Goal: Find specific page/section: Find specific page/section

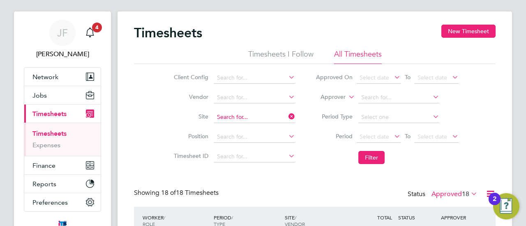
click at [253, 115] on input at bounding box center [254, 117] width 81 height 11
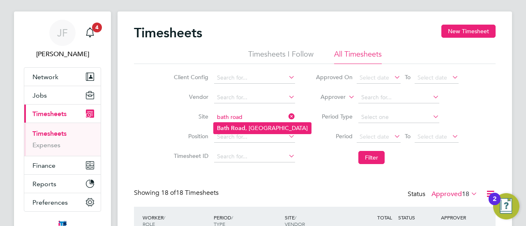
click at [253, 126] on li "[GEOGRAPHIC_DATA]" at bounding box center [262, 128] width 97 height 11
type input "[GEOGRAPHIC_DATA]"
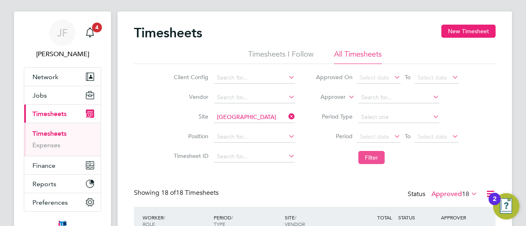
click at [368, 156] on button "Filter" at bounding box center [371, 157] width 26 height 13
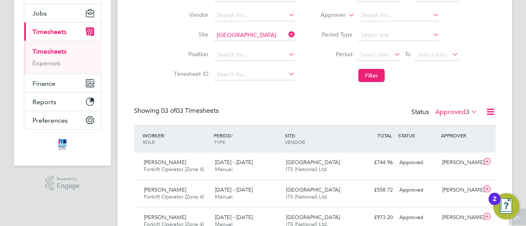
click at [448, 112] on label "Approved 3" at bounding box center [456, 112] width 42 height 8
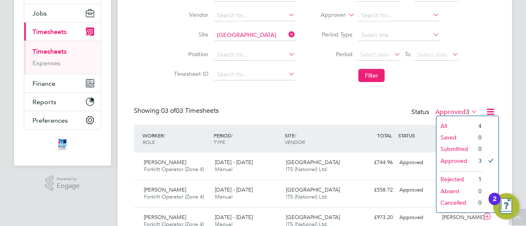
click at [448, 112] on label "Approved 3" at bounding box center [456, 112] width 42 height 8
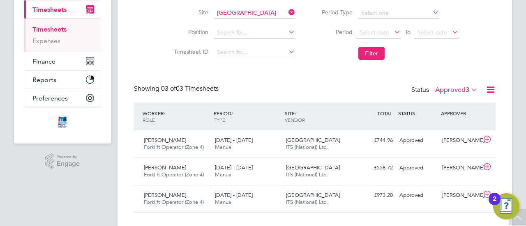
click at [448, 91] on label "Approved 3" at bounding box center [456, 90] width 42 height 8
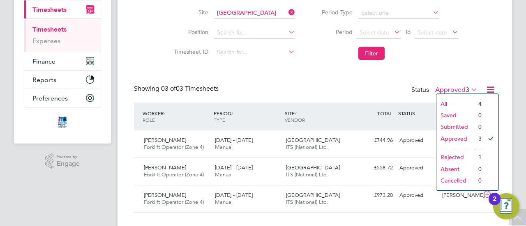
click at [455, 153] on li "Rejected" at bounding box center [455, 157] width 38 height 11
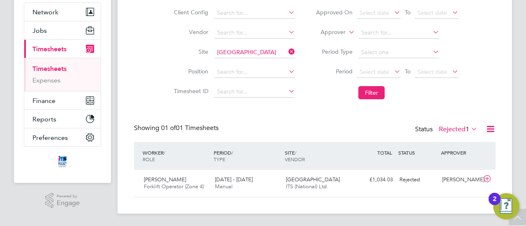
click at [449, 125] on label "Rejected 1" at bounding box center [458, 129] width 39 height 8
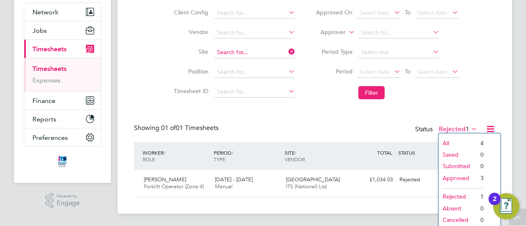
click at [258, 44] on li "Site" at bounding box center [233, 53] width 144 height 20
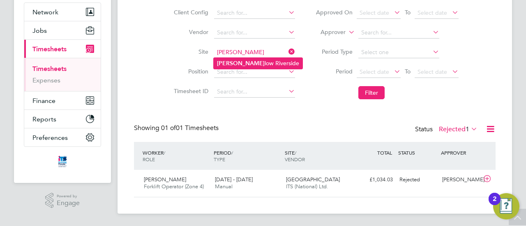
click at [245, 59] on li "Drake low Riverside" at bounding box center [258, 63] width 89 height 11
type input "Drakelow Riverside"
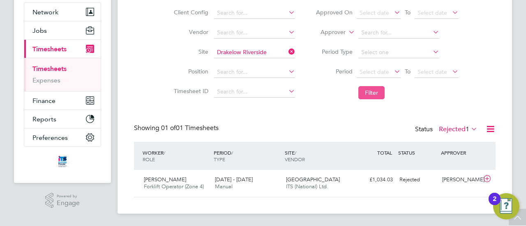
click at [373, 94] on button "Filter" at bounding box center [371, 92] width 26 height 13
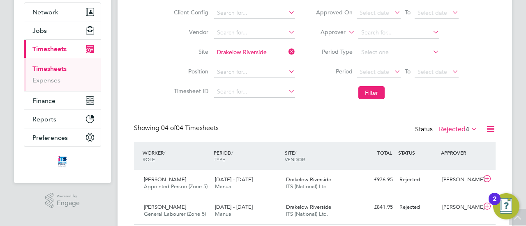
click at [446, 129] on label "Rejected 4" at bounding box center [458, 129] width 39 height 8
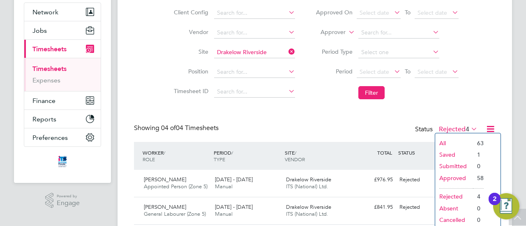
click at [451, 177] on li "Approved" at bounding box center [454, 177] width 38 height 11
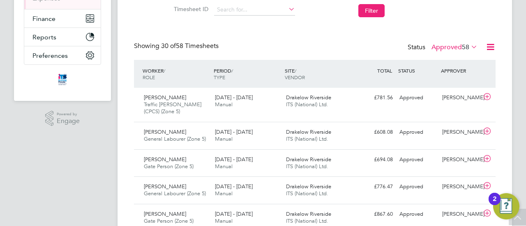
click at [454, 46] on label "Approved 58" at bounding box center [454, 47] width 46 height 8
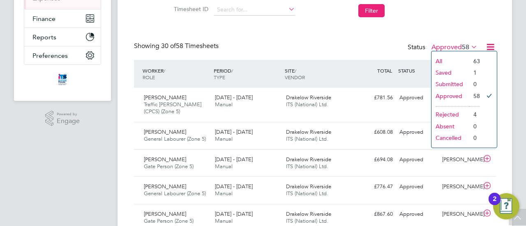
click at [448, 69] on li "Saved" at bounding box center [450, 72] width 38 height 11
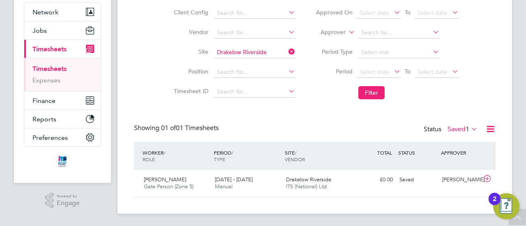
click at [457, 130] on label "Saved 1" at bounding box center [462, 129] width 30 height 8
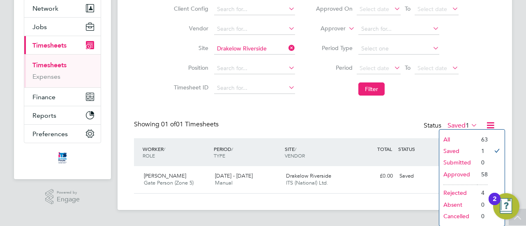
click at [457, 193] on li "Rejected" at bounding box center [458, 192] width 38 height 11
